Goal: Transaction & Acquisition: Purchase product/service

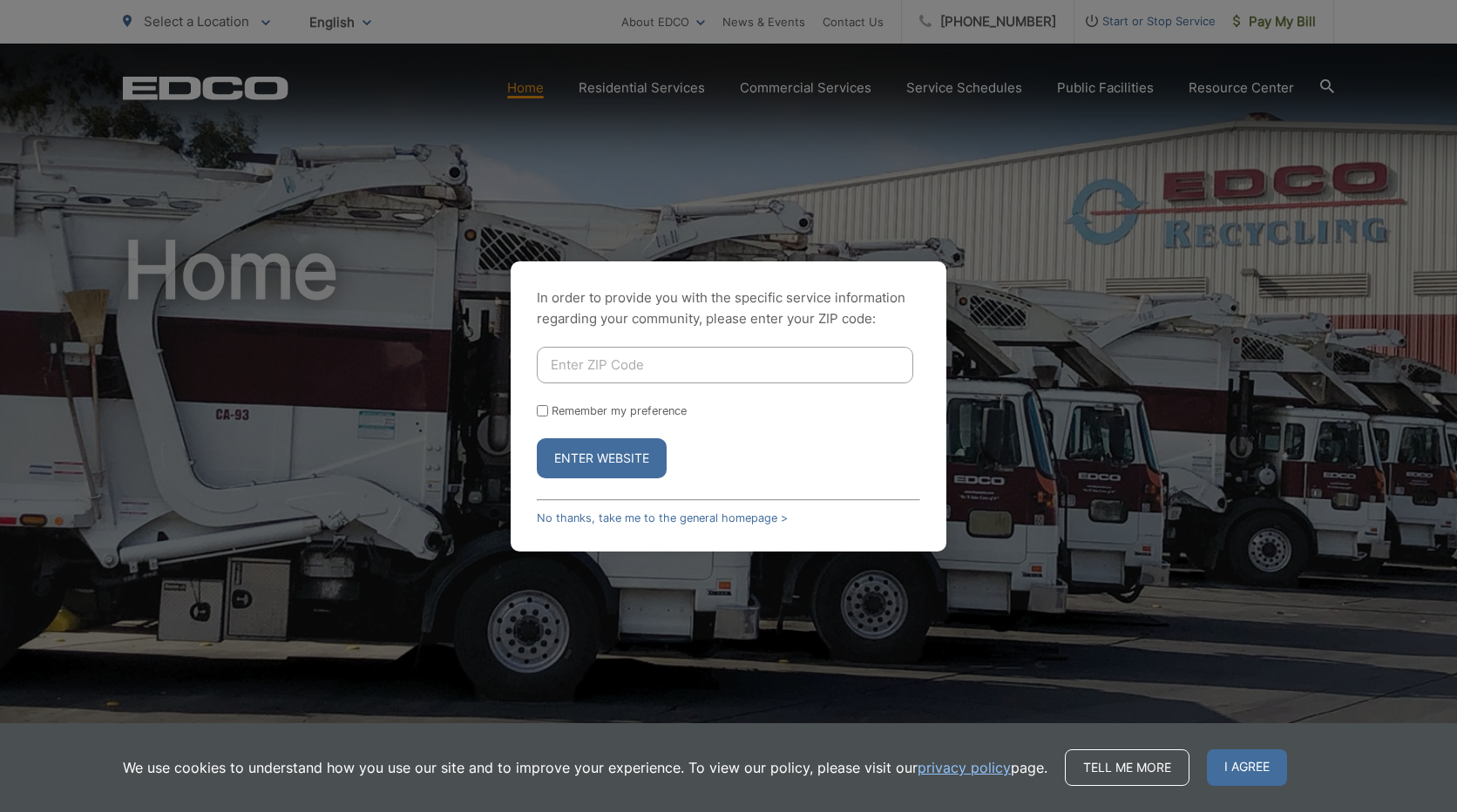
click at [581, 365] on input "Enter ZIP Code" at bounding box center [725, 365] width 376 height 36
type input "92003"
click at [603, 459] on button "Enter Website" at bounding box center [601, 459] width 130 height 40
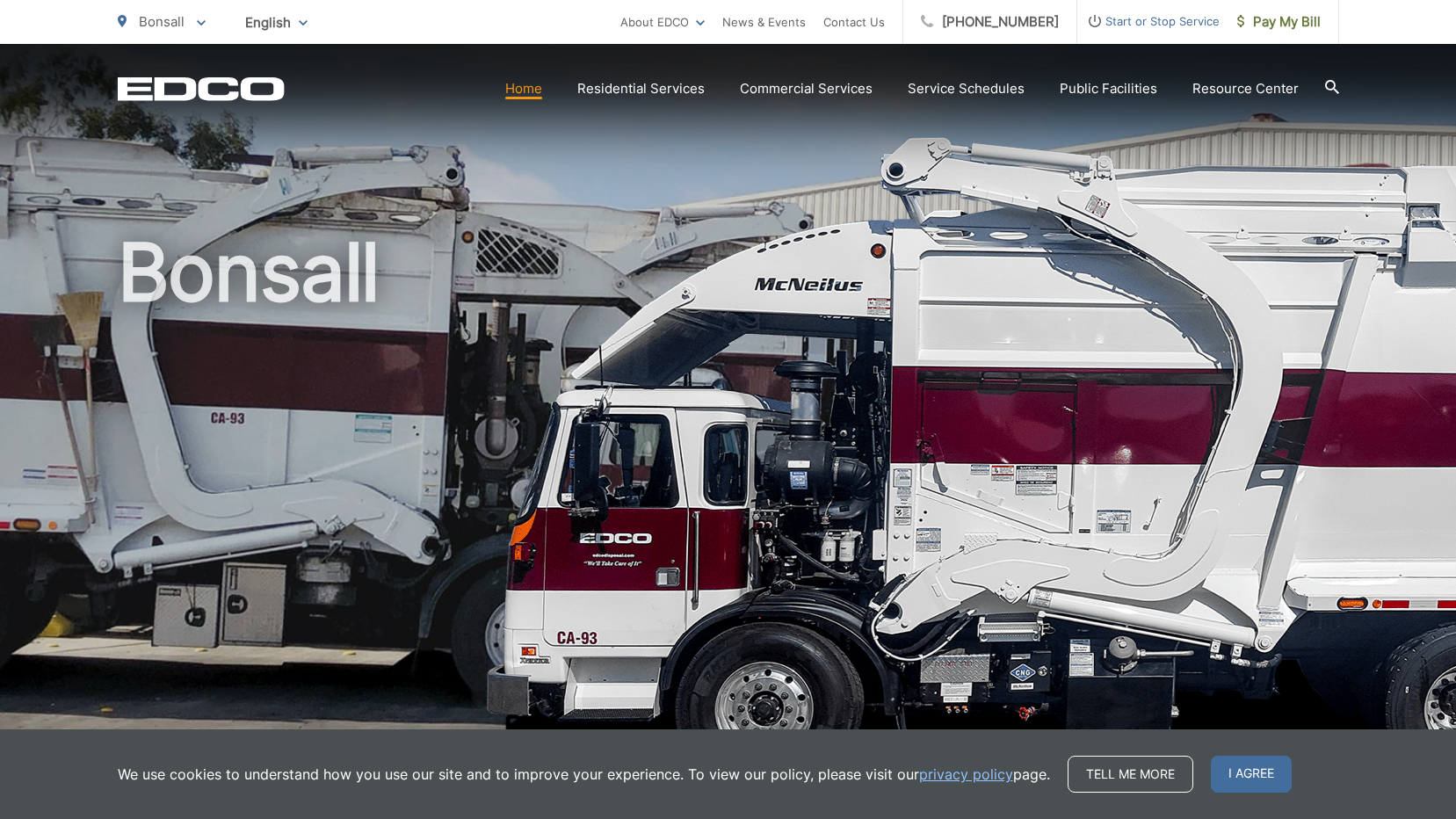
click at [975, 573] on h1 "Bonsall" at bounding box center [729, 506] width 1222 height 556
click at [1155, 112] on div "Bonsall" at bounding box center [729, 406] width 1222 height 725
click at [1256, 775] on span "I agree" at bounding box center [1251, 774] width 81 height 37
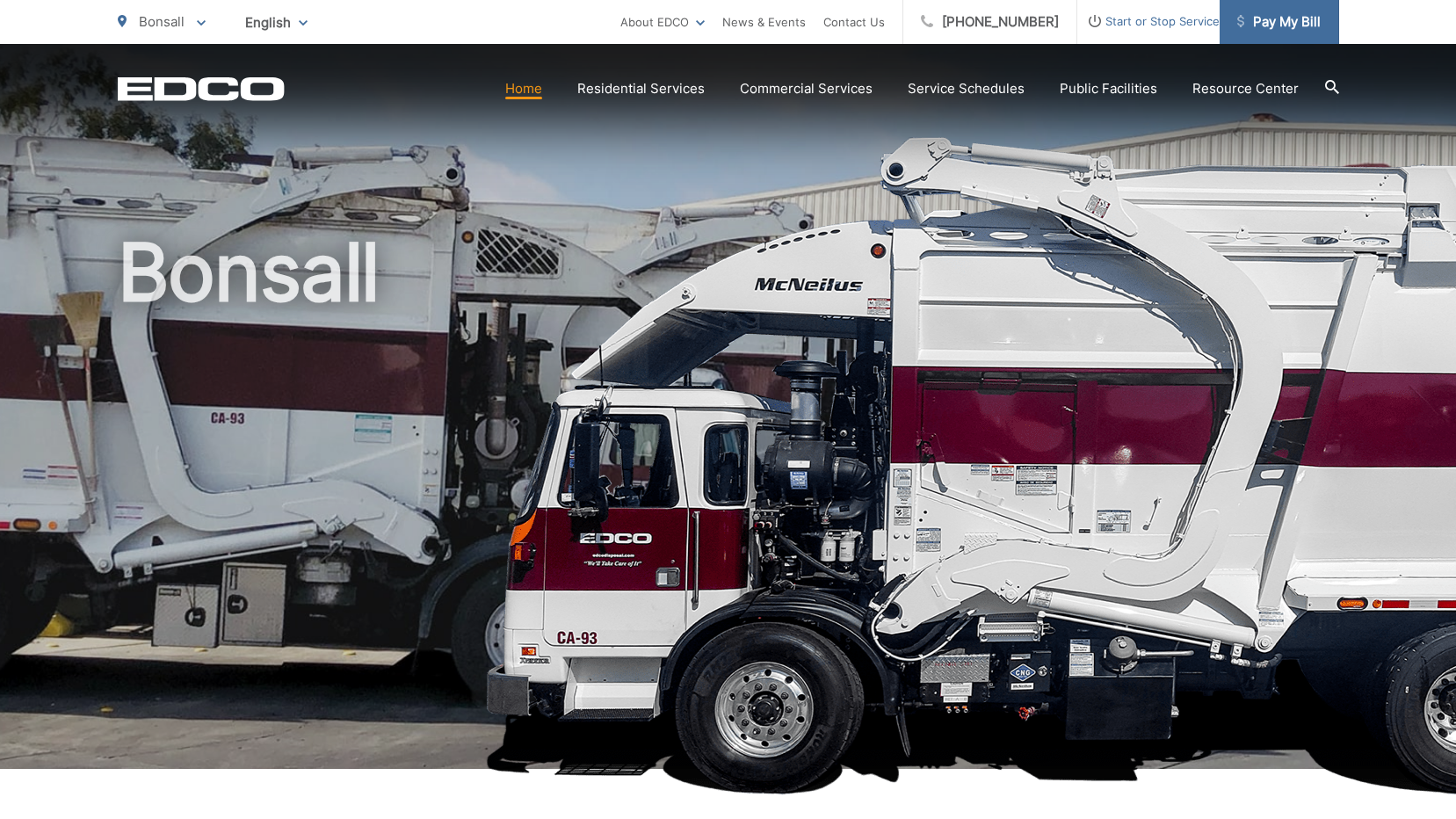
click at [1280, 23] on span "Pay My Bill" at bounding box center [1278, 21] width 83 height 21
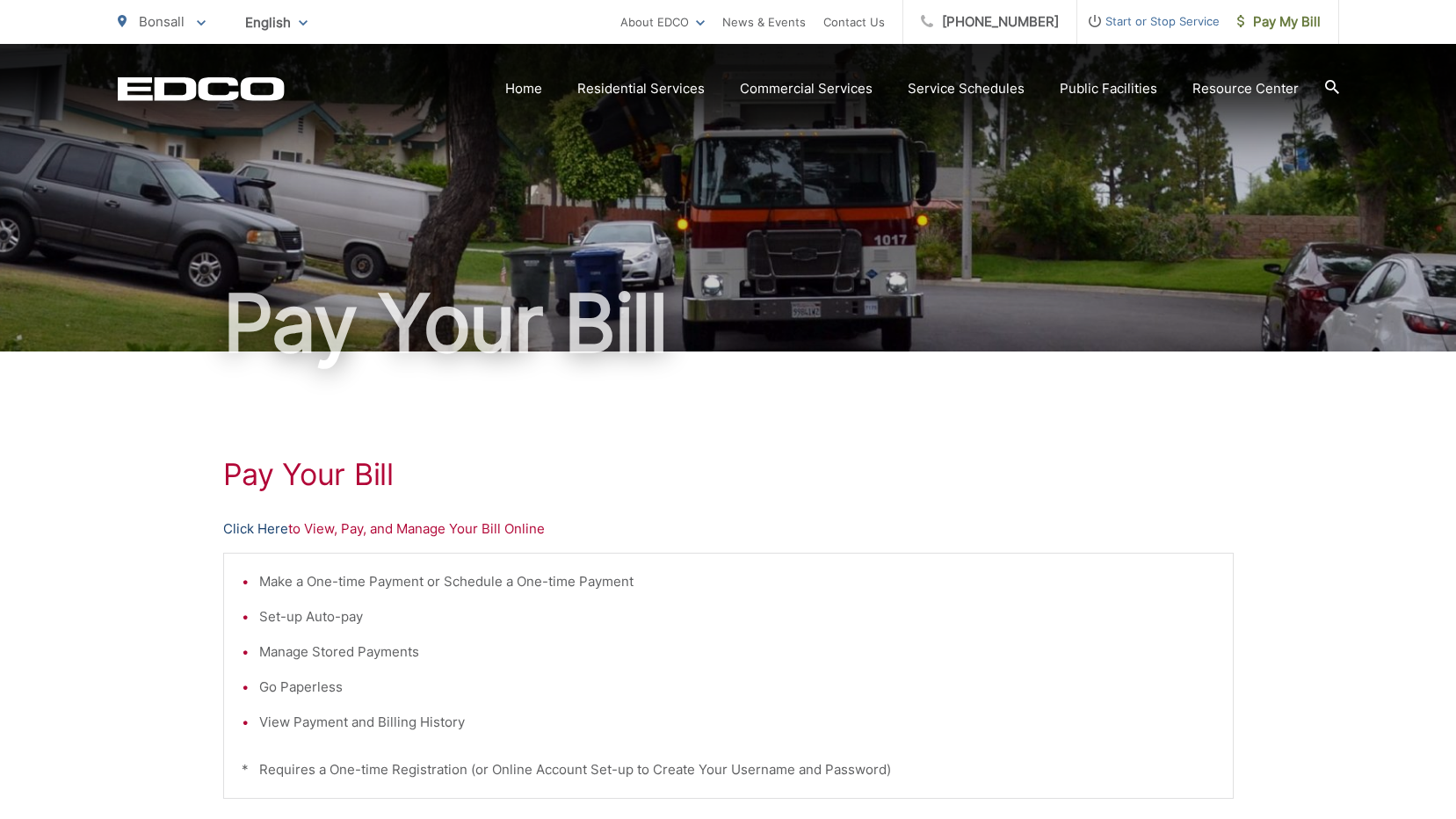
click at [256, 528] on link "Click Here" at bounding box center [255, 529] width 65 height 21
